Goal: Communication & Community: Ask a question

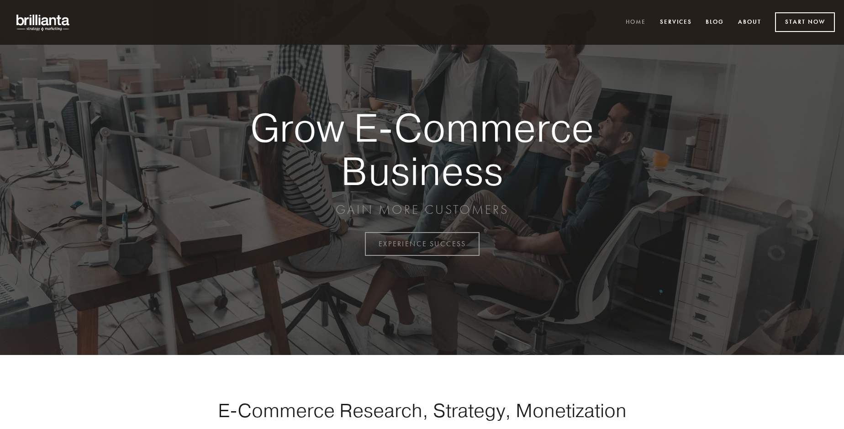
scroll to position [2395, 0]
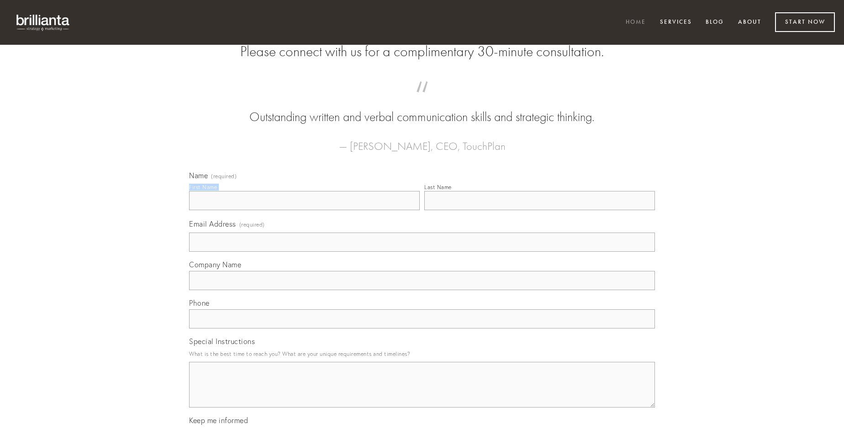
type input "[PERSON_NAME]"
click at [540, 210] on input "Last Name" at bounding box center [540, 200] width 231 height 19
type input "[PERSON_NAME]"
click at [422, 252] on input "Email Address (required)" at bounding box center [422, 242] width 466 height 19
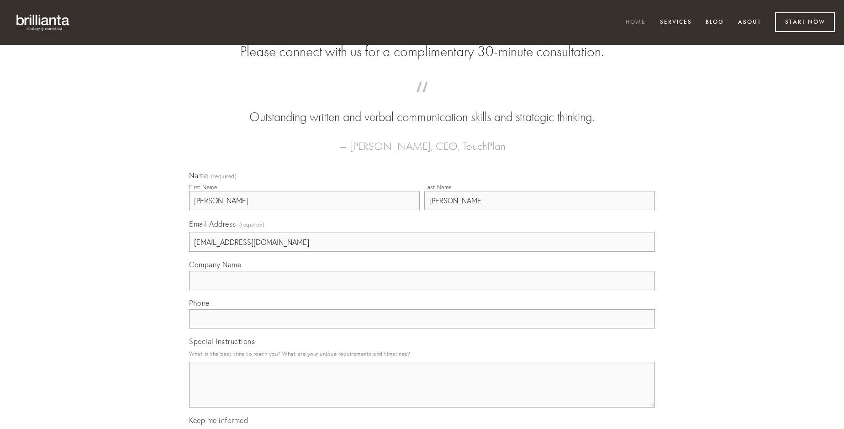
type input "[EMAIL_ADDRESS][DOMAIN_NAME]"
click at [422, 290] on input "Company Name" at bounding box center [422, 280] width 466 height 19
type input "velum"
click at [422, 329] on input "text" at bounding box center [422, 318] width 466 height 19
click at [422, 393] on textarea "Special Instructions" at bounding box center [422, 385] width 466 height 46
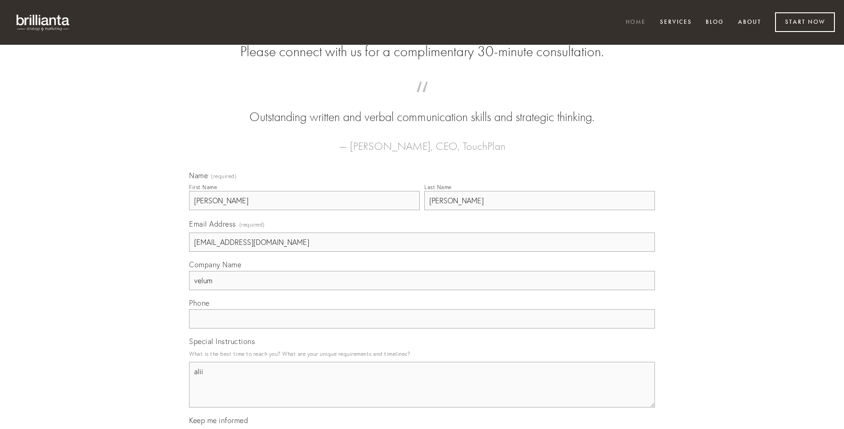
type textarea "alii"
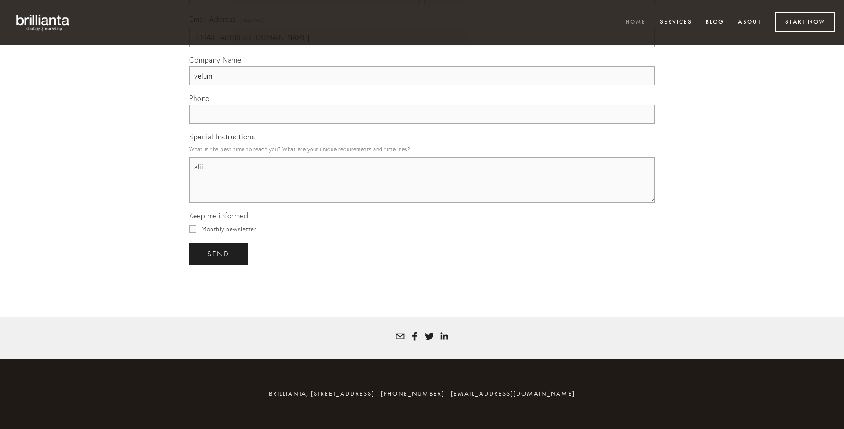
click at [219, 254] on span "send" at bounding box center [218, 254] width 22 height 8
